Goal: Transaction & Acquisition: Purchase product/service

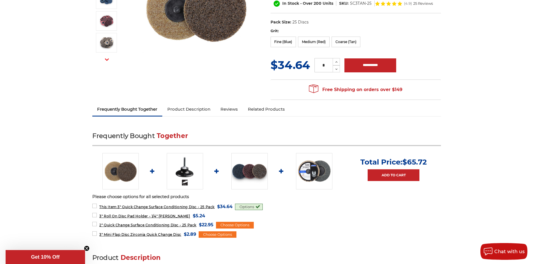
scroll to position [168, 0]
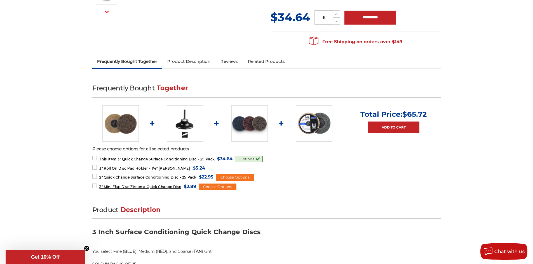
click at [190, 60] on link "Product Description" at bounding box center [188, 61] width 53 height 12
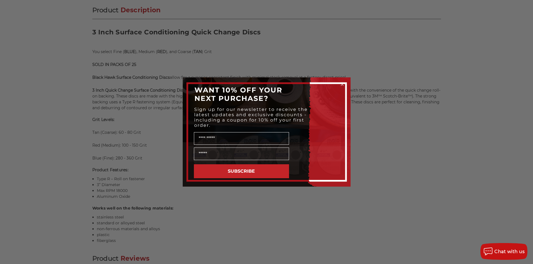
scroll to position [396, 0]
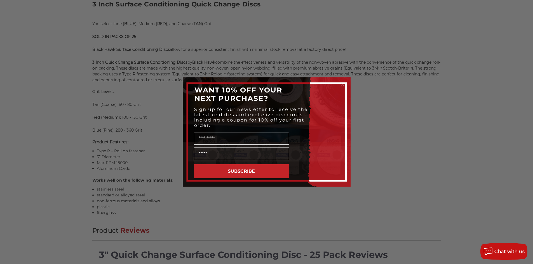
click at [380, 106] on div "Close dialog WANT 10% OFF YOUR NEXT PURCHASE? Sign up for our newsletter to rec…" at bounding box center [266, 132] width 533 height 264
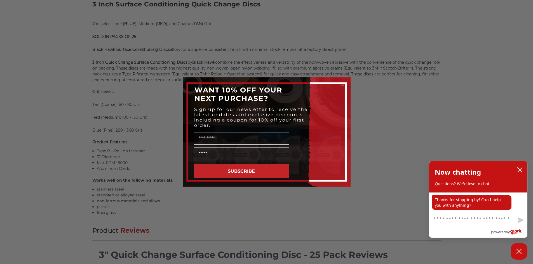
click at [341, 85] on icon "Close dialog" at bounding box center [342, 85] width 6 height 6
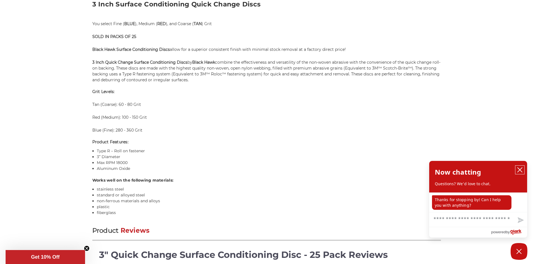
click at [516, 171] on button "close chatbox" at bounding box center [519, 170] width 9 height 8
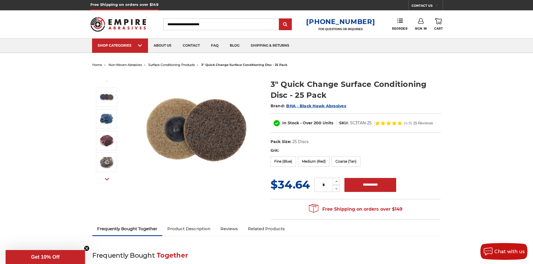
scroll to position [0, 0]
drag, startPoint x: 268, startPoint y: 84, endPoint x: 371, endPoint y: 88, distance: 102.7
click at [371, 88] on section "3" Quick Change Surface Conditioning Disc - 25 Pack Brand: BHA - Black Hawk Abr…" at bounding box center [356, 110] width 178 height 75
copy h1 "3" Quick Change Surface"
click at [425, 97] on h1 "3" Quick Change Surface Conditioning Disc - 25 Pack" at bounding box center [355, 90] width 170 height 22
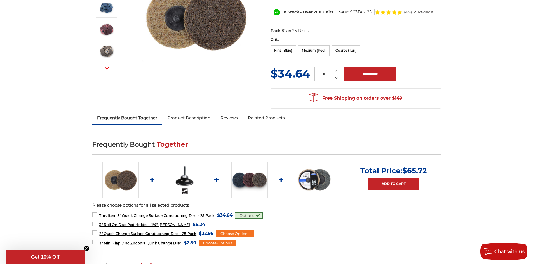
scroll to position [196, 0]
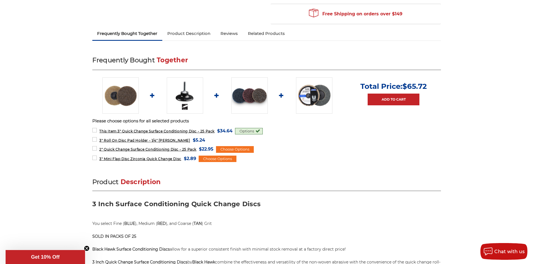
click at [197, 37] on link "Product Description" at bounding box center [188, 33] width 53 height 12
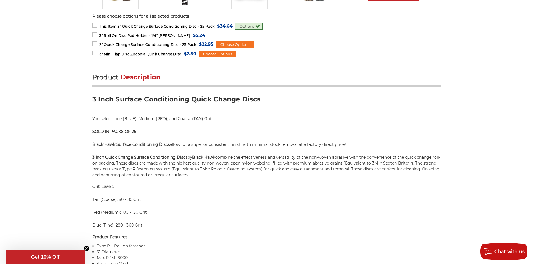
scroll to position [368, 0]
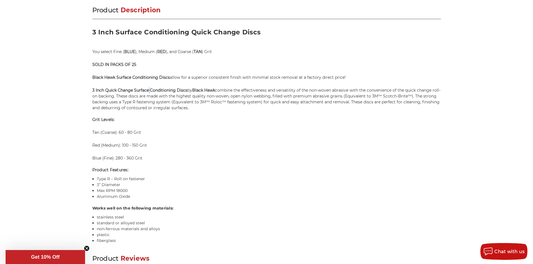
click at [150, 89] on strong "3 Inch Quick Change Surface Conditioning Discs" at bounding box center [139, 90] width 95 height 5
drag, startPoint x: 136, startPoint y: 90, endPoint x: 146, endPoint y: 90, distance: 9.8
click at [146, 90] on strong "3 Inch Quick Change Surface Conditioning Discs" at bounding box center [139, 90] width 95 height 5
drag, startPoint x: 134, startPoint y: 89, endPoint x: 187, endPoint y: 89, distance: 52.9
click at [187, 89] on strong "3 Inch Quick Change Surface Conditioning Discs" at bounding box center [139, 90] width 95 height 5
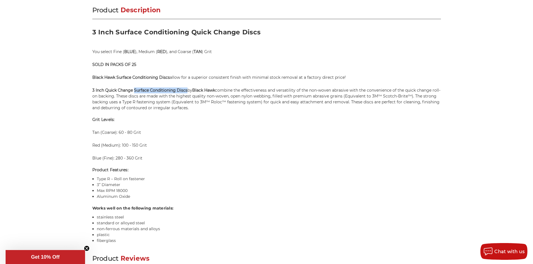
copy strong "Surface Conditioning Discs"
